Goal: Task Accomplishment & Management: Manage account settings

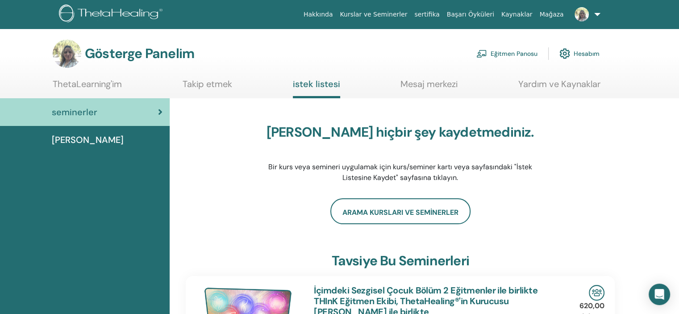
click at [640, 40] on div "Gösterge Panelim Eğitmen Panosu Hesabım" at bounding box center [355, 53] width 648 height 29
click at [507, 50] on font "Eğitmen Panosu" at bounding box center [514, 54] width 47 height 8
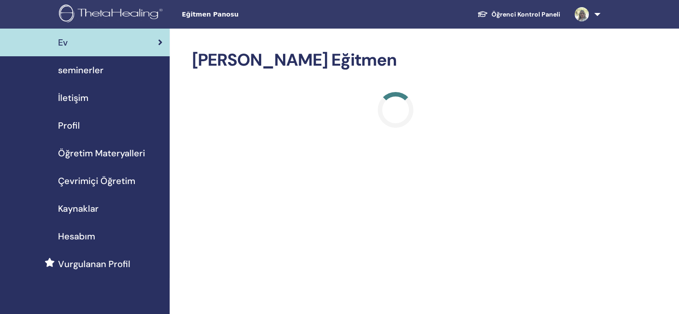
click at [83, 73] on span "seminerler" at bounding box center [81, 69] width 46 height 13
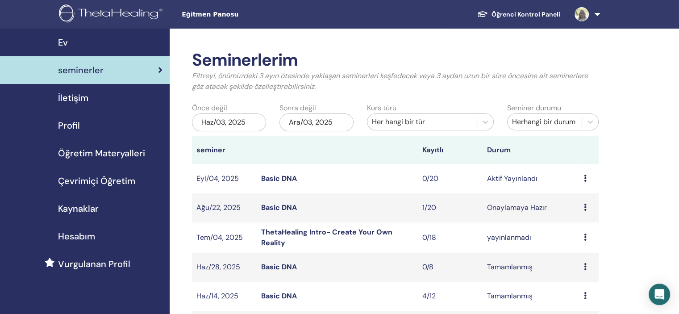
click at [92, 178] on span "Çevrimiçi Öğretim" at bounding box center [96, 180] width 77 height 13
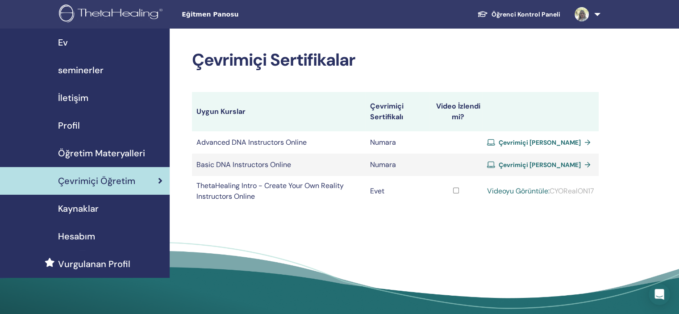
click at [75, 98] on span "İletişim" at bounding box center [73, 97] width 30 height 13
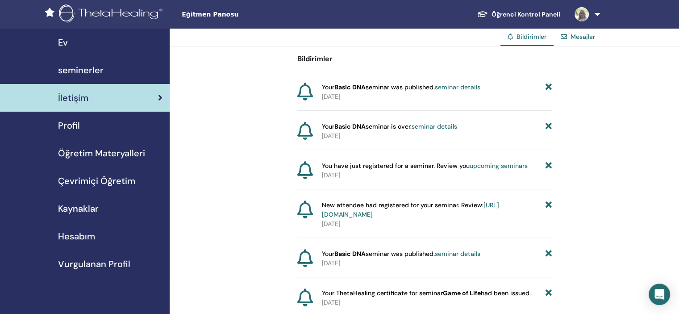
click at [77, 71] on span "seminerler" at bounding box center [81, 69] width 46 height 13
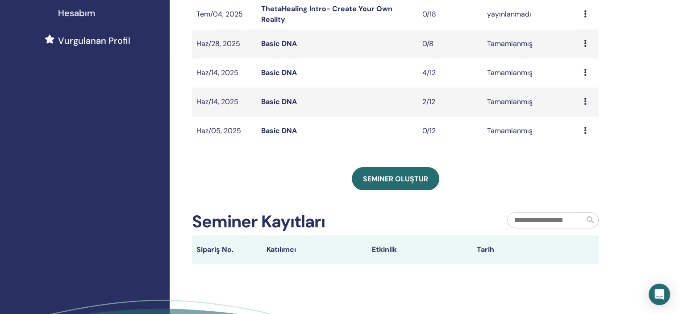
scroll to position [313, 0]
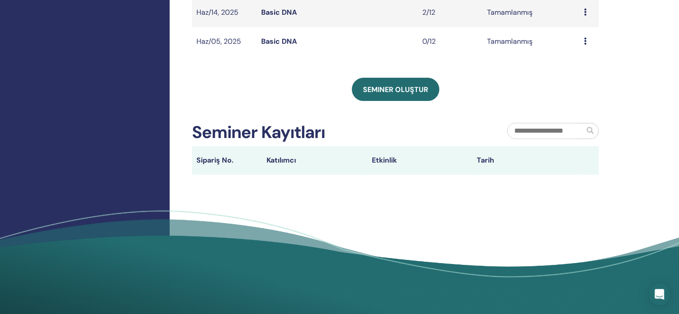
click at [291, 160] on th "Katılımcı" at bounding box center [314, 160] width 105 height 29
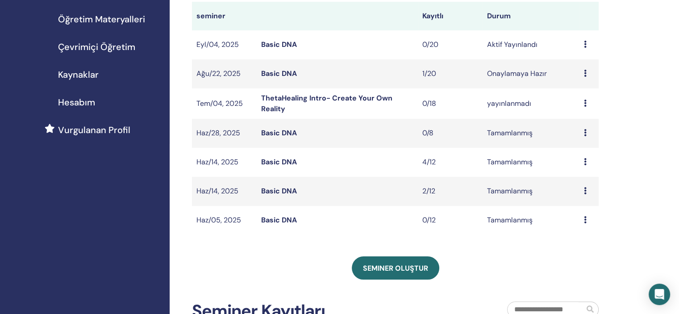
scroll to position [89, 0]
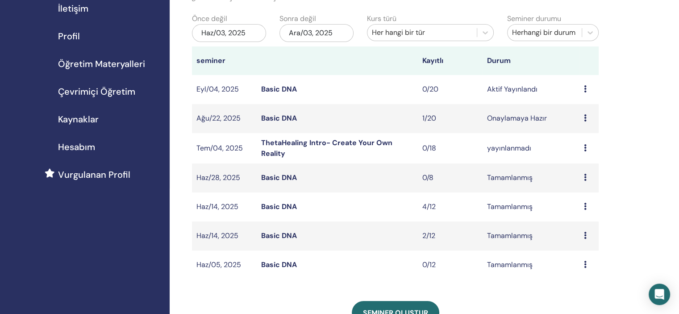
click at [586, 116] on icon at bounding box center [585, 117] width 3 height 7
click at [563, 165] on p "İptal" at bounding box center [583, 163] width 40 height 11
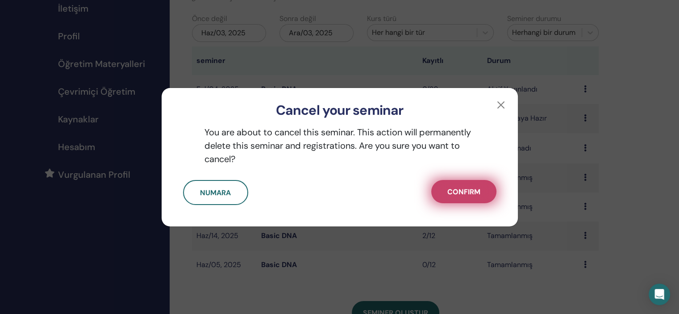
click at [467, 192] on span "Confirm" at bounding box center [464, 191] width 33 height 9
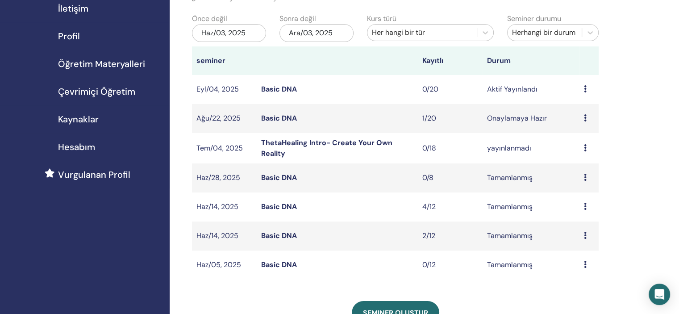
scroll to position [0, 0]
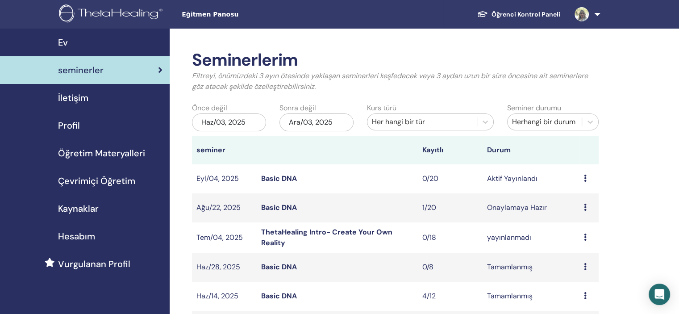
click at [79, 97] on span "İletişim" at bounding box center [73, 97] width 30 height 13
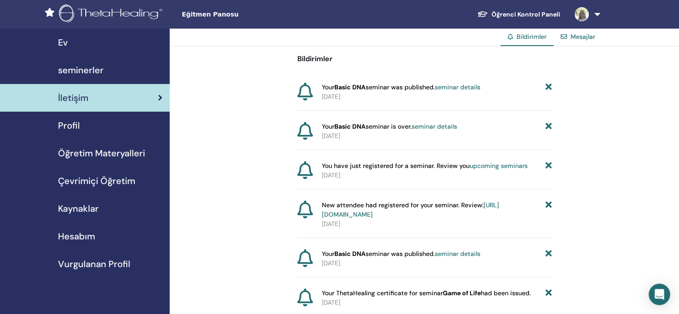
click at [75, 123] on span "Profil" at bounding box center [69, 125] width 22 height 13
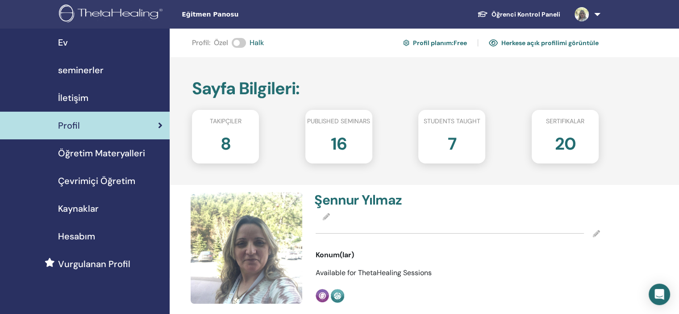
click at [348, 135] on div "16" at bounding box center [339, 148] width 80 height 36
click at [341, 143] on h2 "16" at bounding box center [339, 142] width 16 height 25
click at [449, 133] on h2 "7" at bounding box center [452, 142] width 8 height 25
click at [555, 131] on h2 "20" at bounding box center [565, 142] width 21 height 25
click at [574, 143] on h2 "20" at bounding box center [565, 142] width 21 height 25
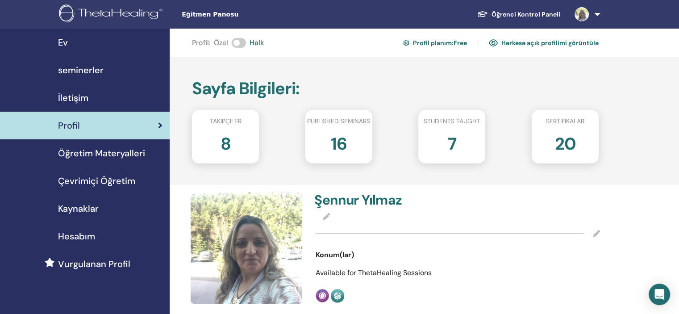
click at [440, 146] on div "7" at bounding box center [452, 148] width 80 height 36
click at [345, 138] on h2 "16" at bounding box center [339, 142] width 16 height 25
click at [105, 180] on span "Çevrimiçi Öğretim" at bounding box center [96, 180] width 77 height 13
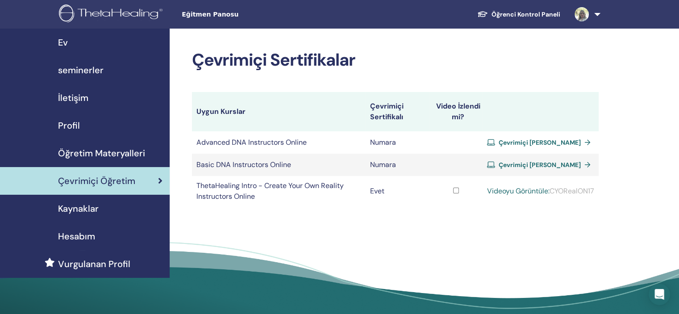
click at [109, 155] on span "Öğretim Materyalleri" at bounding box center [101, 153] width 87 height 13
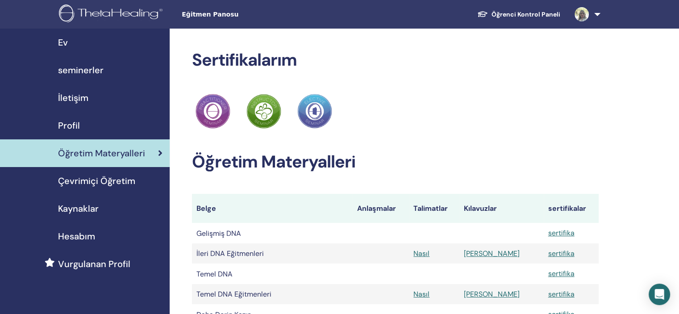
scroll to position [45, 0]
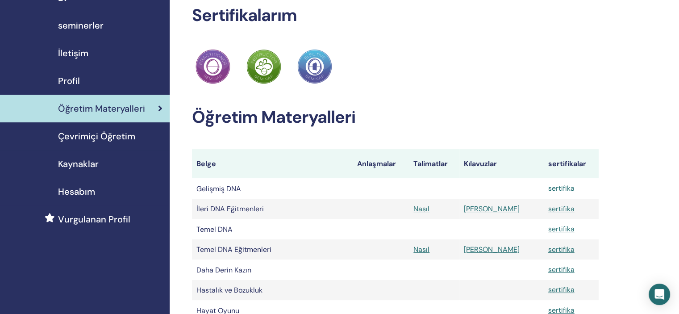
click at [549, 188] on font "sertifika" at bounding box center [562, 188] width 26 height 9
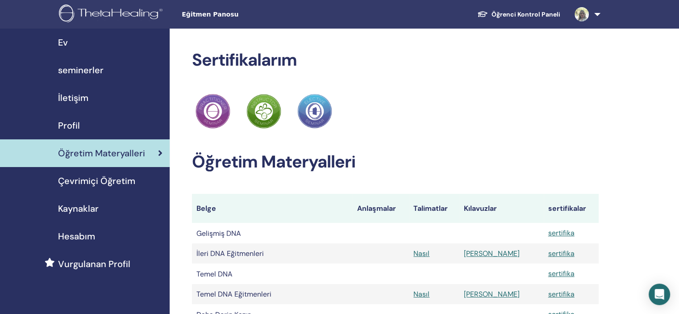
click at [63, 41] on font "Ev" at bounding box center [63, 43] width 10 height 12
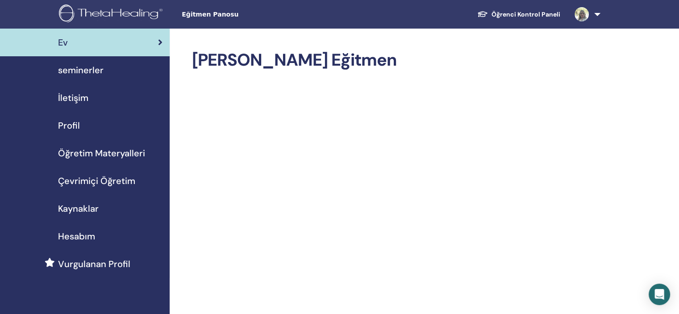
click at [75, 73] on span "seminerler" at bounding box center [81, 69] width 46 height 13
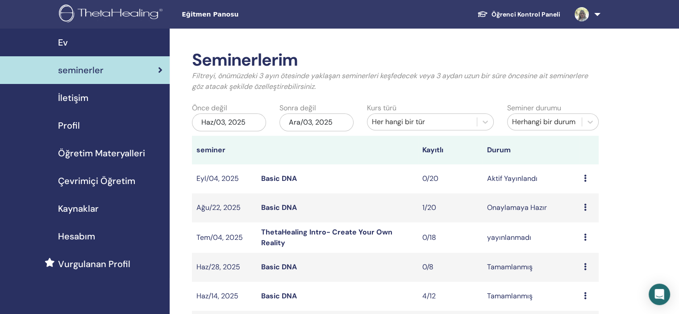
scroll to position [45, 0]
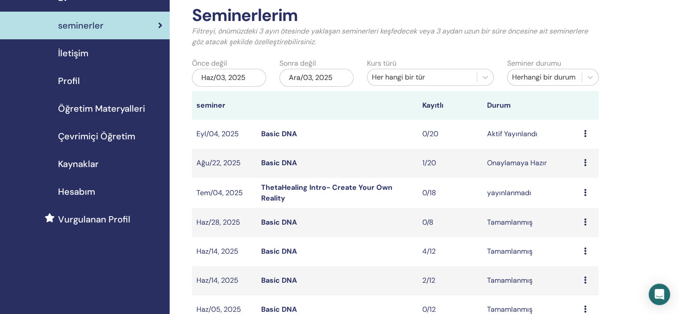
click at [584, 160] on icon at bounding box center [585, 162] width 3 height 7
click at [582, 170] on link "Ön izleme" at bounding box center [577, 167] width 32 height 9
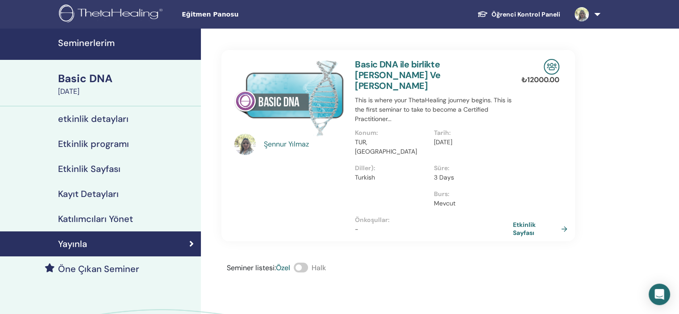
click at [88, 218] on h4 "Katılımcıları Yönet" at bounding box center [95, 219] width 75 height 11
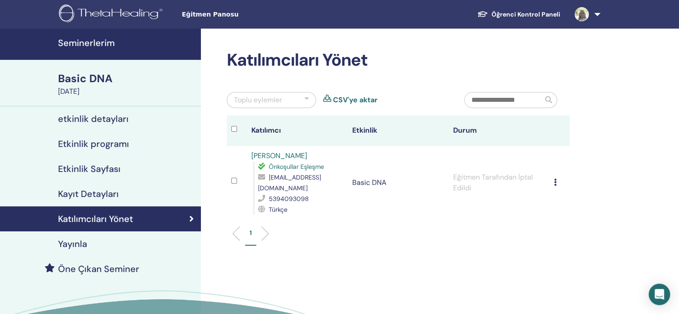
click at [82, 194] on h4 "Kayıt Detayları" at bounding box center [88, 194] width 61 height 11
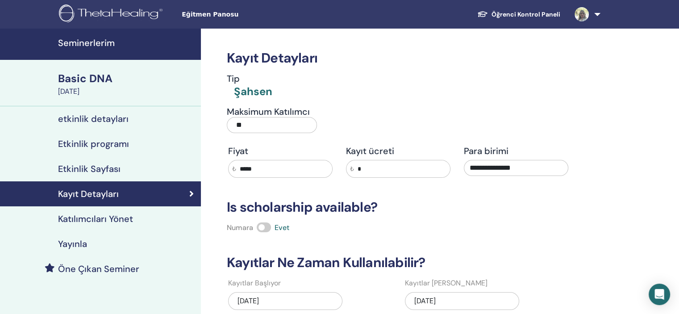
click at [86, 168] on h4 "Etkinlik Sayfası" at bounding box center [89, 169] width 63 height 11
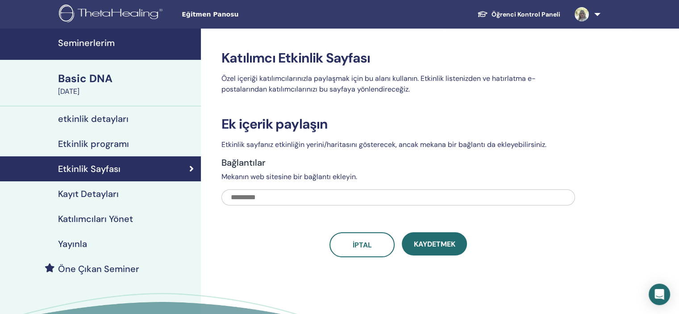
click at [91, 142] on h4 "Etkinlik programı" at bounding box center [93, 143] width 71 height 11
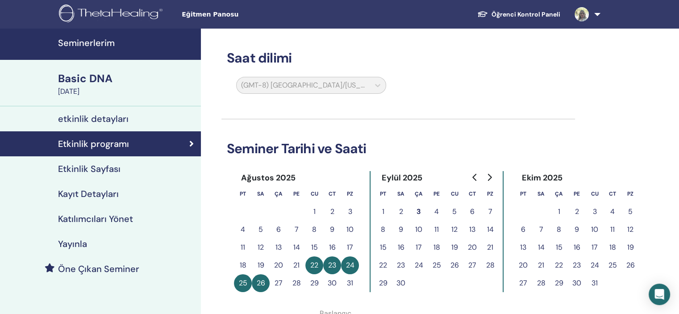
click at [94, 116] on h4 "etkinlik detayları" at bounding box center [93, 118] width 71 height 11
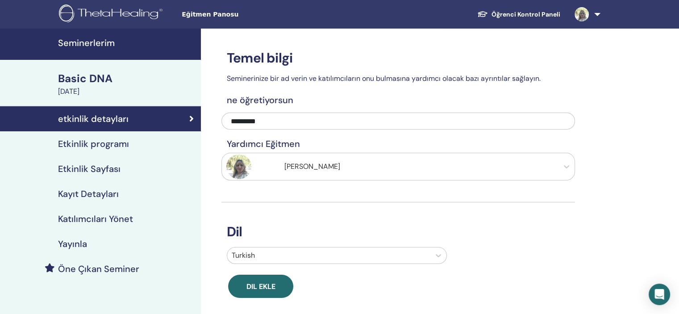
click at [95, 87] on div "[DATE]" at bounding box center [127, 91] width 138 height 11
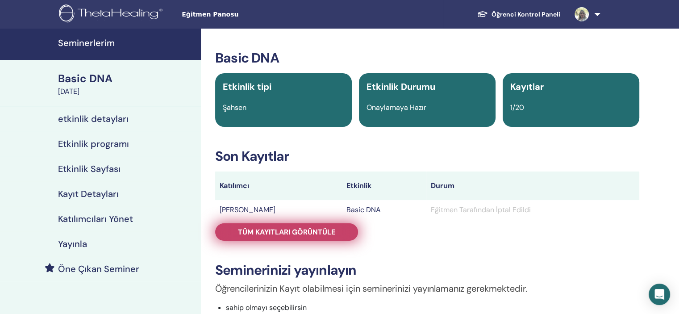
click at [289, 232] on span "Tüm kayıtları görüntüle" at bounding box center [286, 231] width 97 height 9
